Goal: Find specific page/section: Find specific page/section

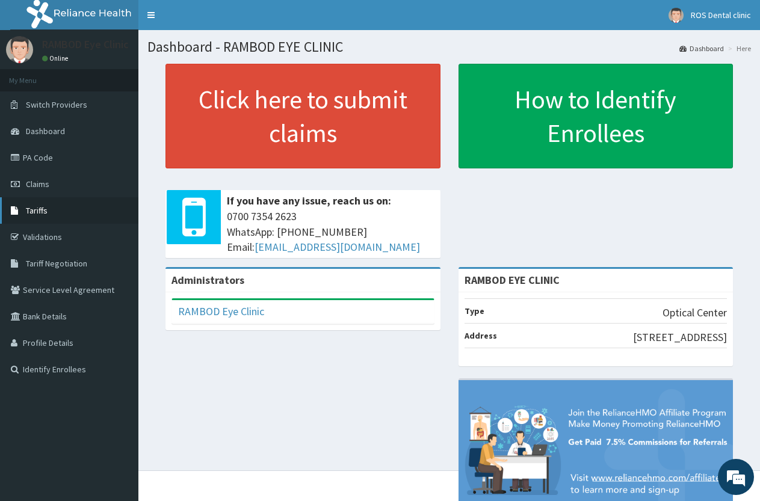
click at [39, 214] on span "Tariffs" at bounding box center [37, 210] width 22 height 11
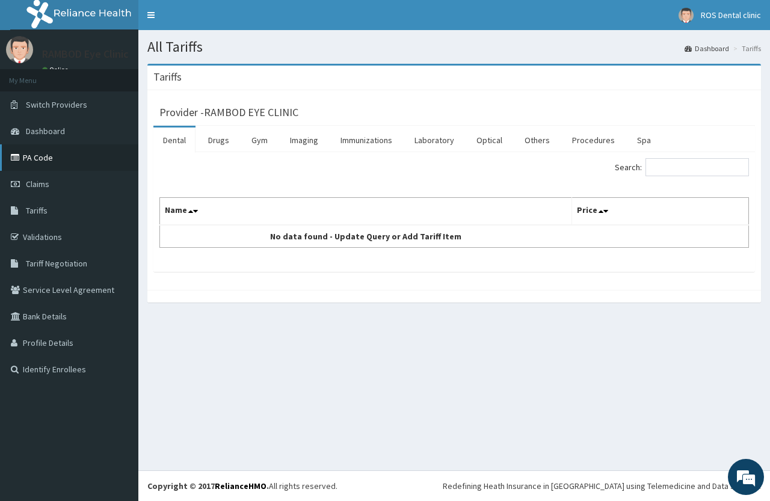
click at [61, 158] on link "PA Code" at bounding box center [69, 157] width 138 height 26
